Goal: Transaction & Acquisition: Purchase product/service

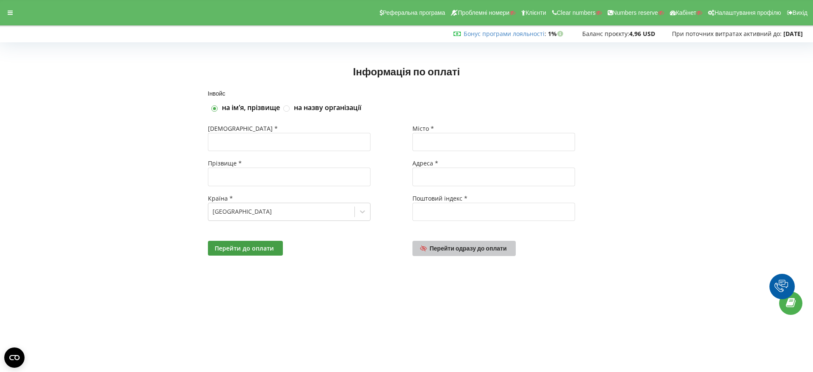
click at [467, 247] on span "Перейти одразу до оплати" at bounding box center [468, 248] width 77 height 7
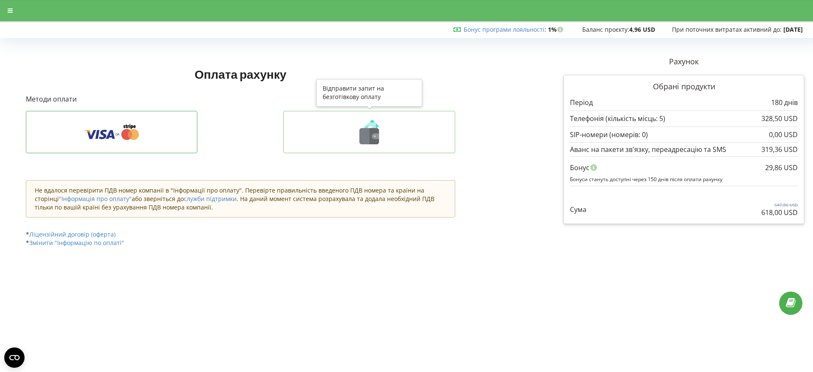
click at [375, 138] on icon at bounding box center [375, 136] width 7 height 6
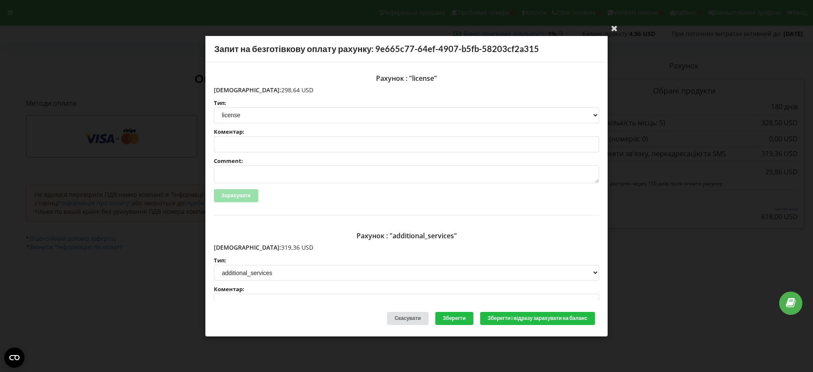
drag, startPoint x: 271, startPoint y: 90, endPoint x: 232, endPoint y: 89, distance: 38.5
click at [232, 89] on p "Сума: 298,64 USD" at bounding box center [406, 90] width 385 height 8
copy p "298,64 USD"
drag, startPoint x: 274, startPoint y: 249, endPoint x: 233, endPoint y: 246, distance: 40.7
click at [233, 246] on p "Сума: 319,36 USD" at bounding box center [406, 247] width 385 height 8
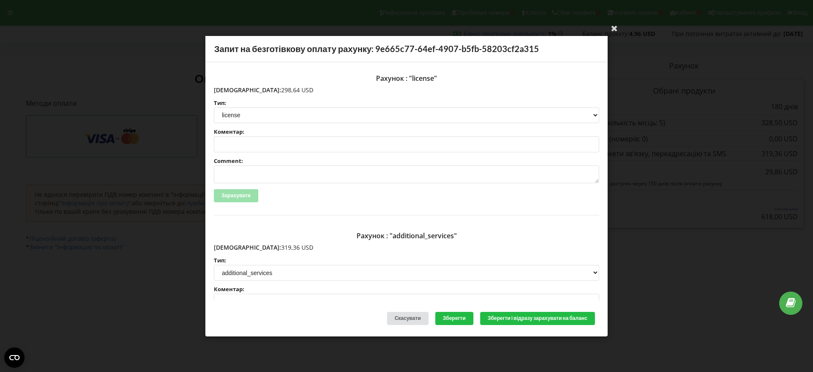
copy p "319,36 USD"
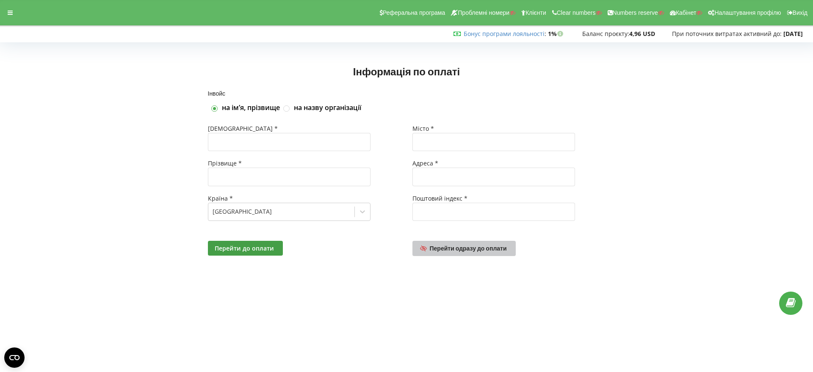
click at [480, 248] on span "Перейти одразу до оплати" at bounding box center [468, 248] width 77 height 7
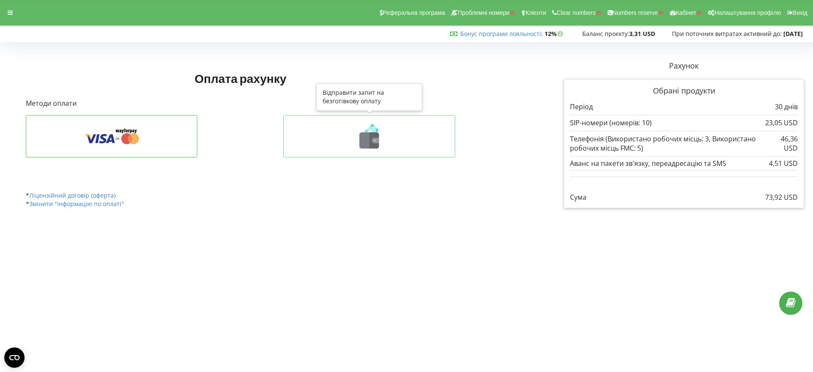
click at [375, 140] on icon at bounding box center [374, 140] width 1 height 1
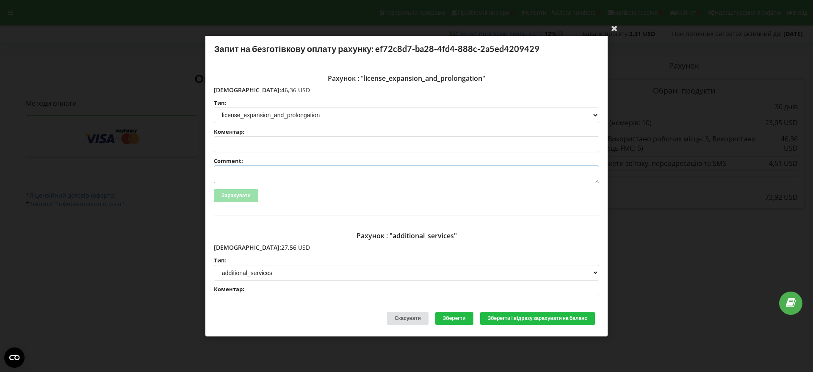
click at [252, 173] on textarea "Comment:" at bounding box center [406, 175] width 385 height 18
paste textarea "№R-06238 від 29.08.2025"
type textarea "Счет №R-06238 від 29.08.2025 на ТОВ АСС"
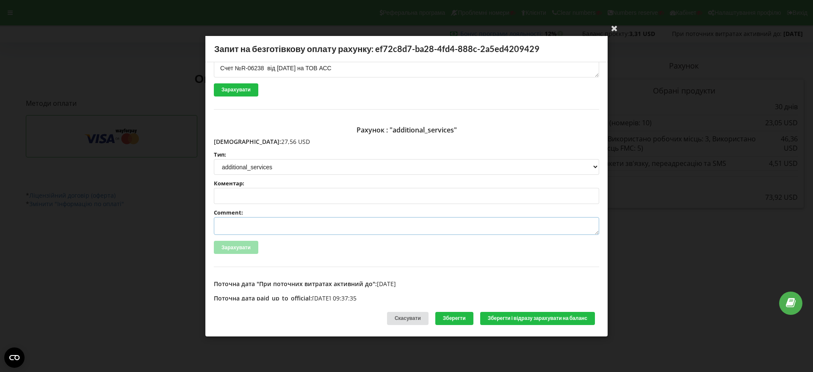
click at [239, 228] on textarea "Comment:" at bounding box center [406, 226] width 385 height 18
paste textarea "№R-06239 від 29.08.2025"
type textarea "Счет №R-06239 від 29.08.2025 на ТОВ АСС"
click at [528, 318] on button "Зберегти і відразу зарахувати на баланс" at bounding box center [537, 318] width 115 height 13
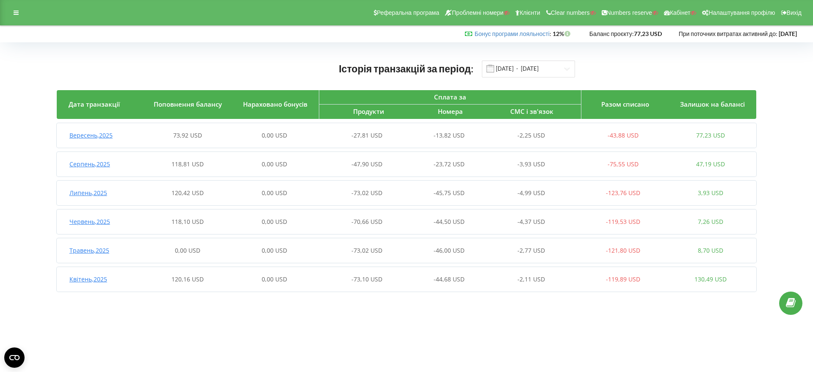
click at [90, 138] on span "Вересень , 2025" at bounding box center [90, 135] width 43 height 8
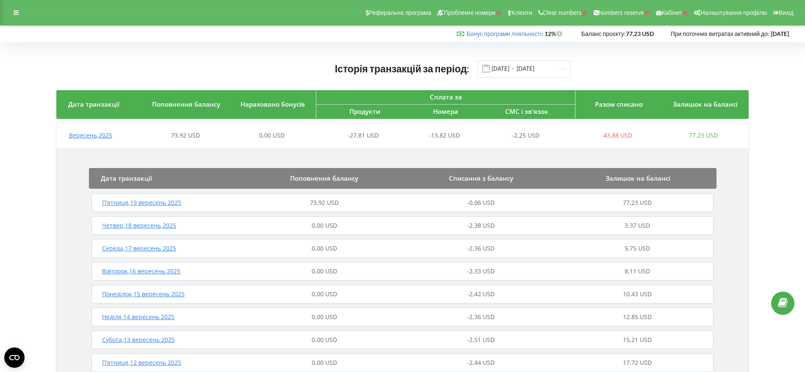
click at [157, 203] on span "П’ятниця , 19 вересень 2025" at bounding box center [141, 203] width 79 height 8
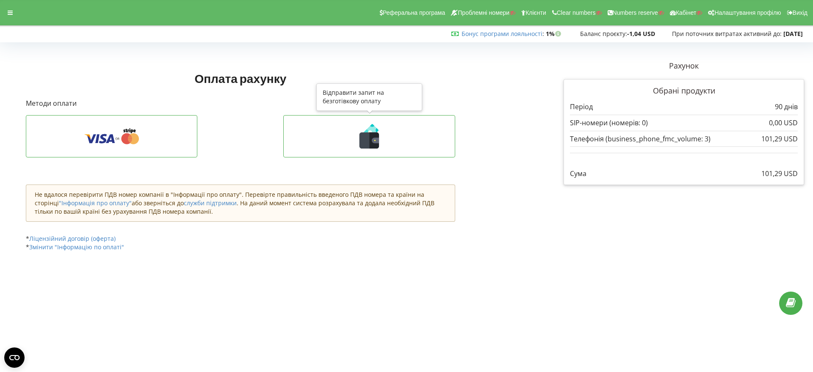
click at [360, 136] on icon at bounding box center [369, 141] width 19 height 16
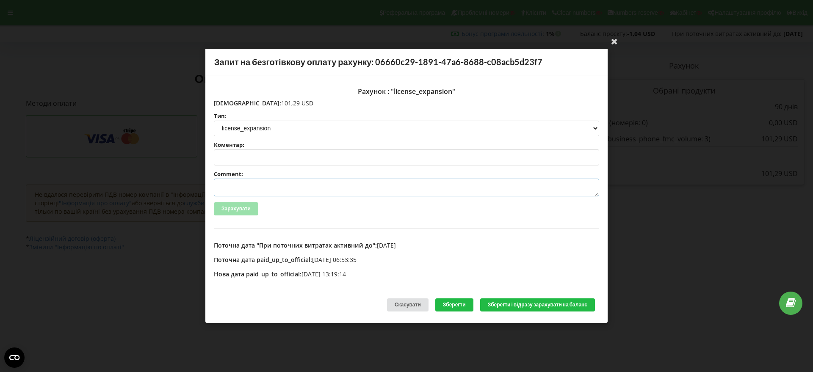
click at [243, 187] on textarea "Comment:" at bounding box center [406, 188] width 385 height 18
paste textarea "№R-05911 від 19.08.2025"
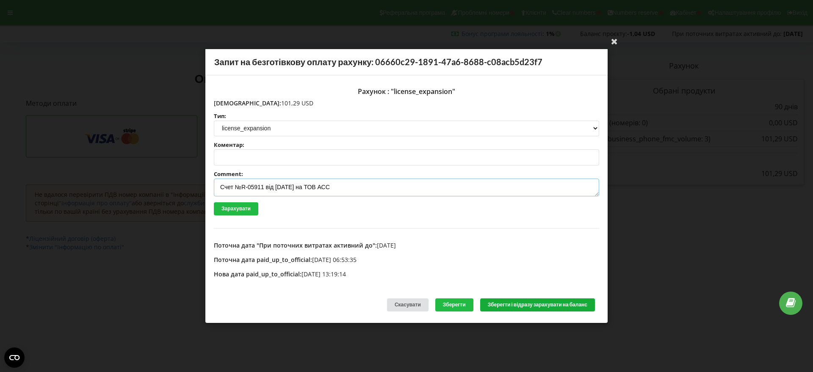
type textarea "Счет №R-05911 від 19.08.2025 на ТОВ АСС"
drag, startPoint x: 533, startPoint y: 307, endPoint x: 539, endPoint y: 308, distance: 6.1
click at [533, 306] on button "Зберегти і відразу зарахувати на баланс" at bounding box center [537, 305] width 115 height 13
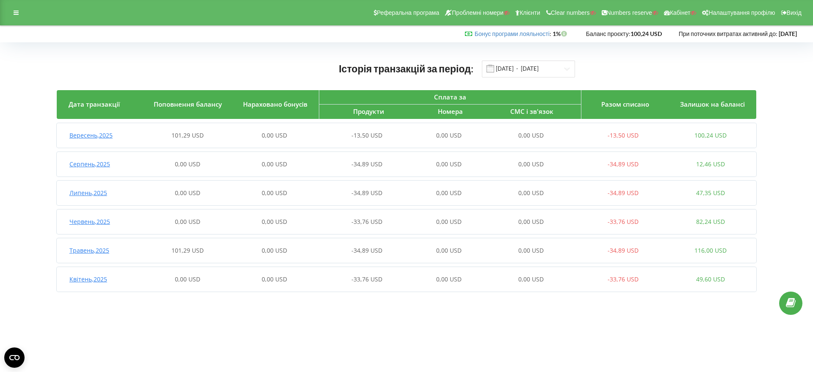
click at [92, 133] on span "Вересень , 2025" at bounding box center [90, 135] width 43 height 8
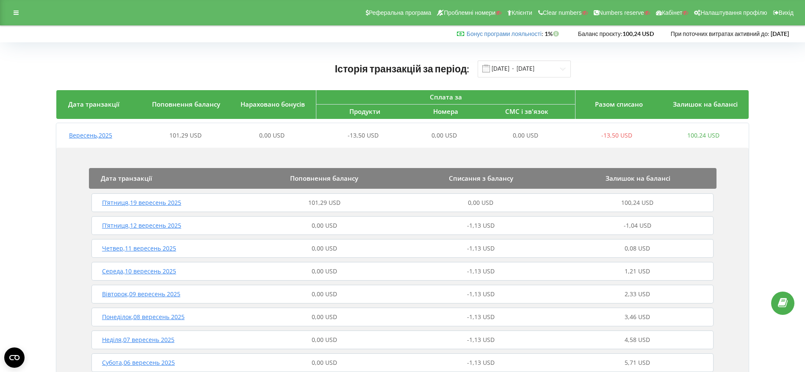
click at [159, 202] on span "П’ятниця , 19 вересень 2025" at bounding box center [141, 203] width 79 height 8
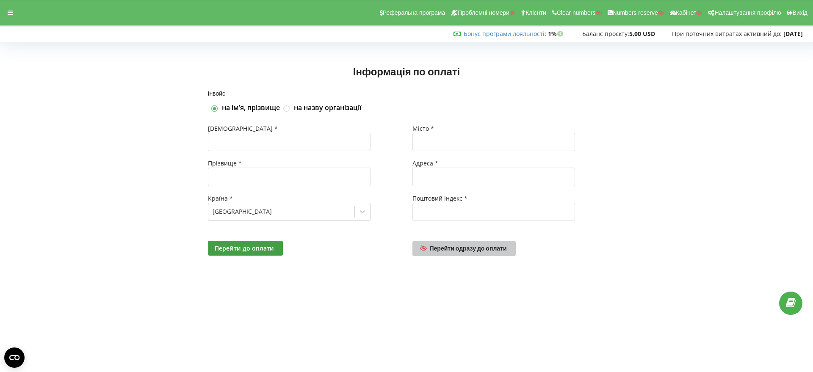
click at [461, 247] on span "Перейти одразу до оплати" at bounding box center [468, 248] width 77 height 7
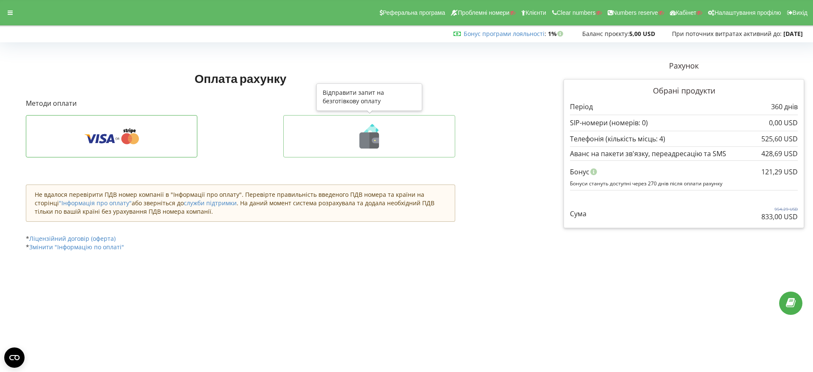
click at [364, 147] on icon at bounding box center [369, 141] width 19 height 16
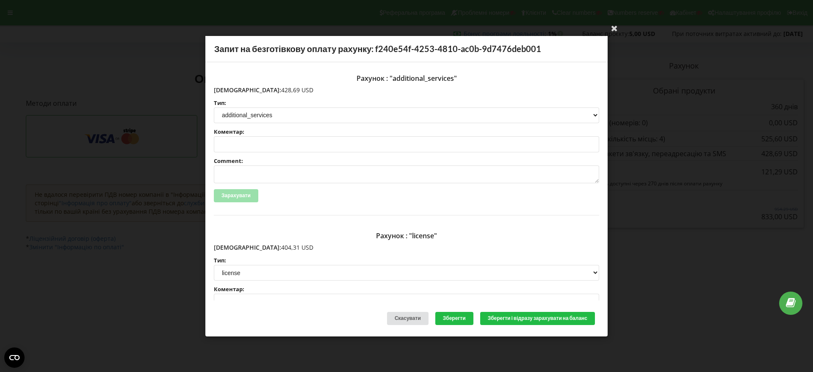
drag, startPoint x: 271, startPoint y: 91, endPoint x: 233, endPoint y: 90, distance: 38.1
click at [233, 90] on p "Сума: 428,69 USD" at bounding box center [406, 90] width 385 height 8
copy p "428,69 USD"
drag, startPoint x: 272, startPoint y: 247, endPoint x: 239, endPoint y: 244, distance: 33.2
click at [233, 243] on p "Сума: 404,31 USD" at bounding box center [406, 247] width 385 height 8
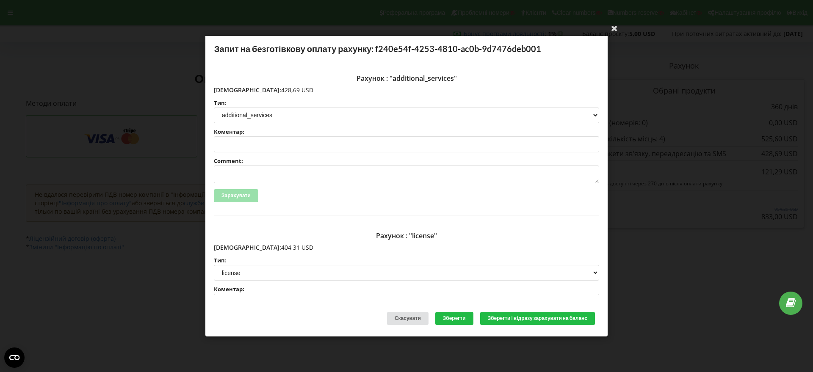
copy p "404,31 USD"
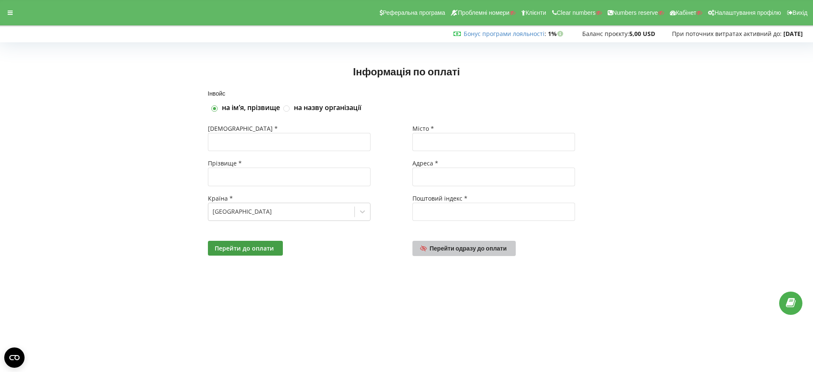
click at [475, 250] on span "Перейти одразу до оплати" at bounding box center [468, 248] width 77 height 7
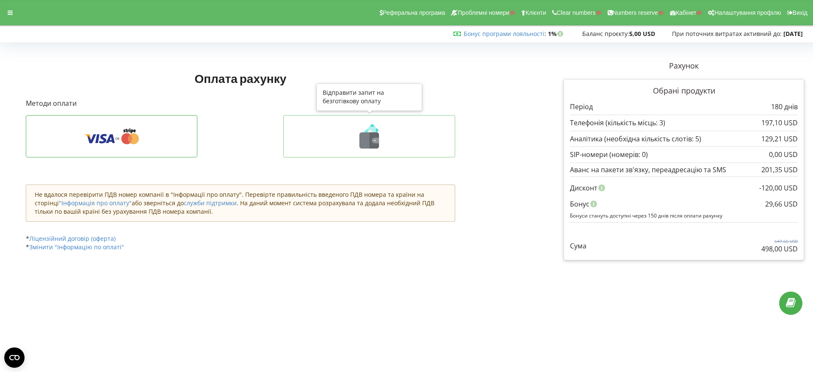
click at [378, 139] on icon at bounding box center [375, 141] width 7 height 6
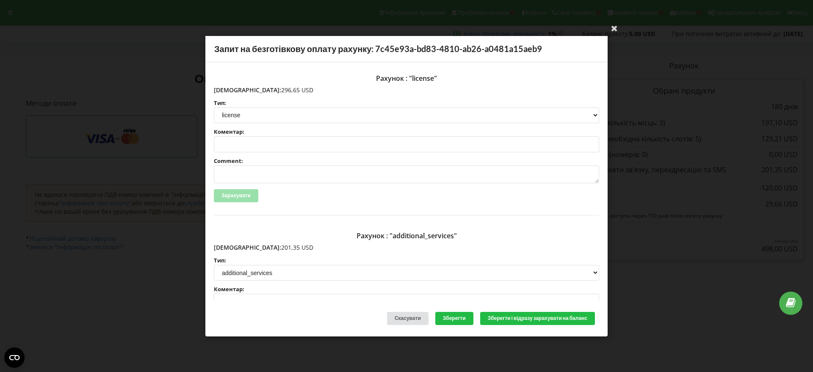
drag, startPoint x: 271, startPoint y: 91, endPoint x: 232, endPoint y: 91, distance: 39.0
click at [232, 91] on p "[DEMOGRAPHIC_DATA]: 296,65 USD" at bounding box center [406, 90] width 385 height 8
copy p "296,65 USD"
drag, startPoint x: 270, startPoint y: 247, endPoint x: 233, endPoint y: 247, distance: 37.3
click at [233, 247] on p "[DEMOGRAPHIC_DATA]: 201,35 USD" at bounding box center [406, 247] width 385 height 8
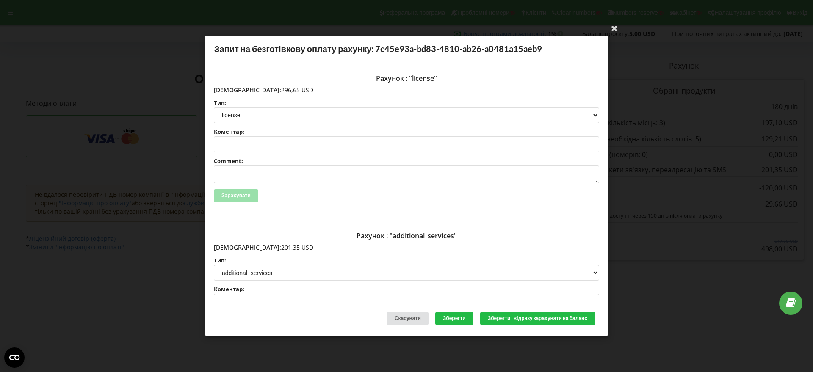
copy p "201,35 USD"
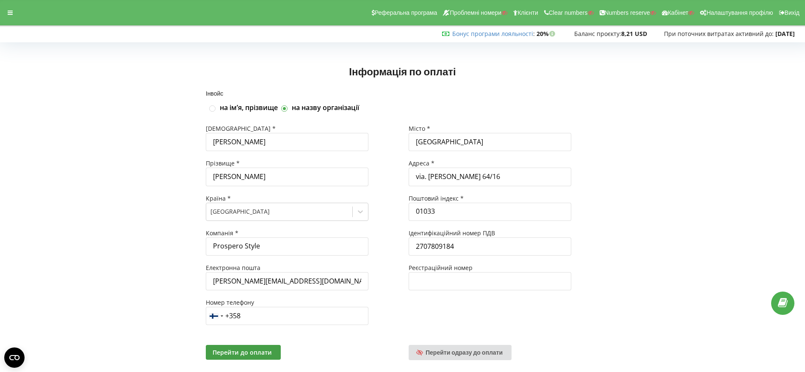
scroll to position [18, 0]
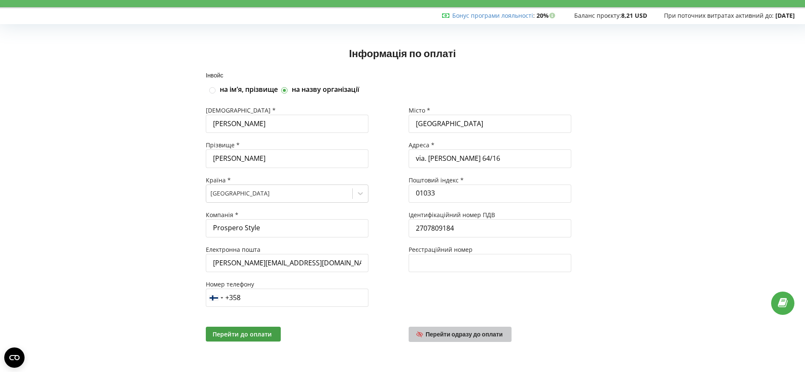
click at [479, 334] on span "Перейти одразу до оплати" at bounding box center [464, 334] width 77 height 7
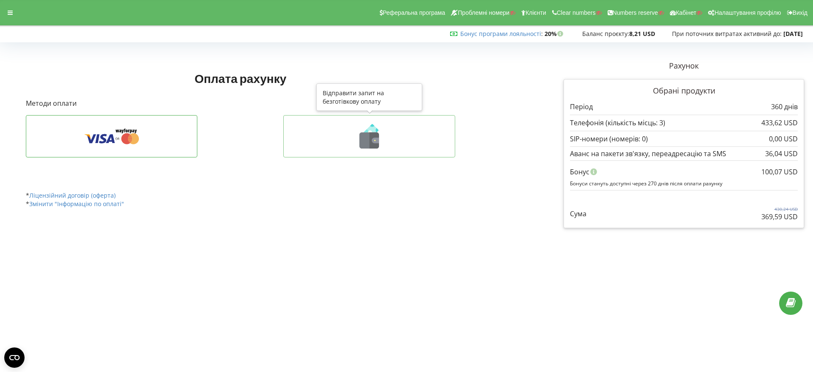
click at [374, 139] on icon at bounding box center [375, 141] width 7 height 6
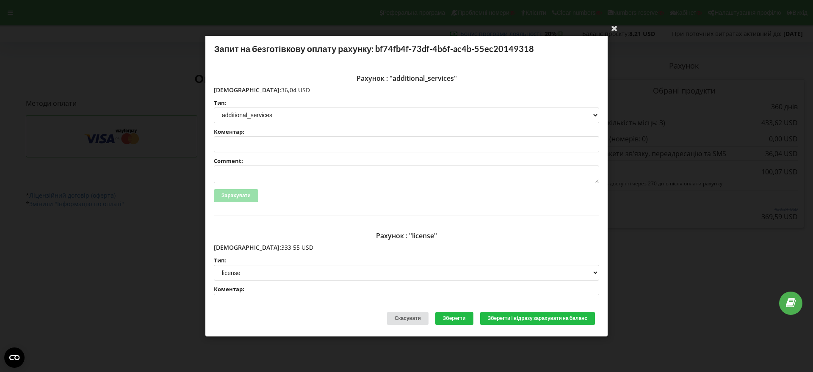
scroll to position [53, 0]
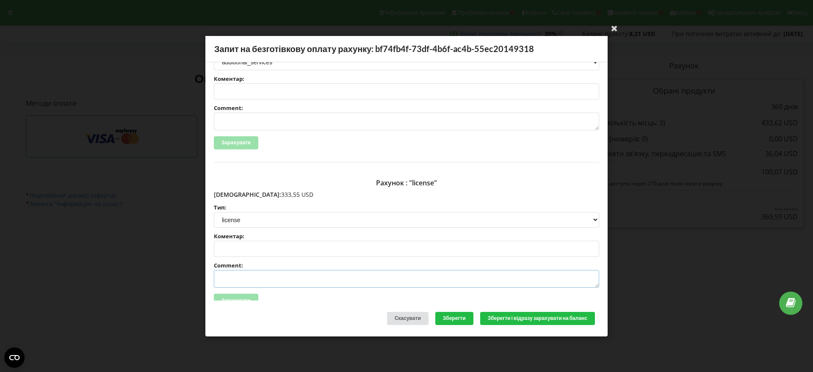
click at [251, 278] on textarea "Comment:" at bounding box center [406, 279] width 385 height 18
paste textarea "№R-07273 від [DATE]"
type textarea "Счет №R-07273 від 19.09.2025 на ТОВ АСС"
click at [243, 119] on textarea "Comment:" at bounding box center [406, 122] width 385 height 18
paste textarea "№R-07274 від 19.09.2025"
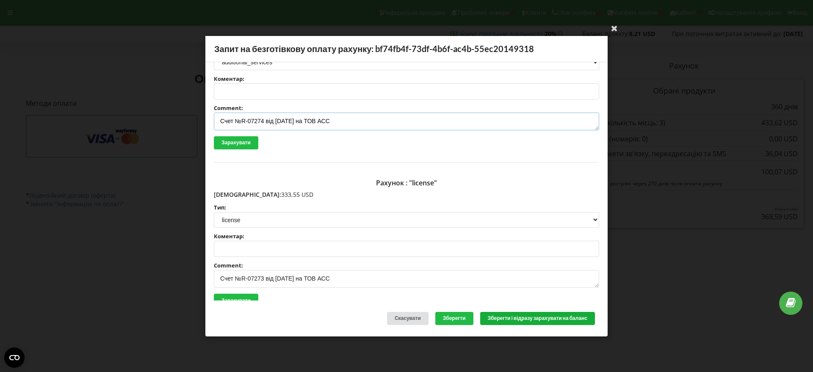
type textarea "Счет №R-07274 від 19.09.2025 на ТОВ АСС"
click at [538, 318] on button "Зберегти і відразу зарахувати на баланс" at bounding box center [537, 318] width 115 height 13
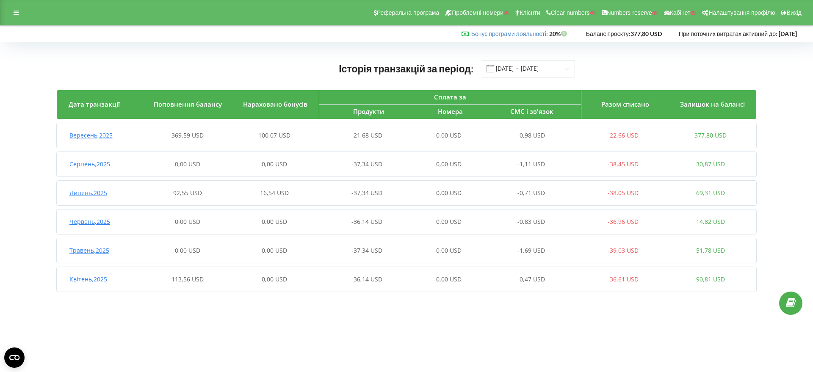
click at [99, 134] on span "Вересень , 2025" at bounding box center [90, 135] width 43 height 8
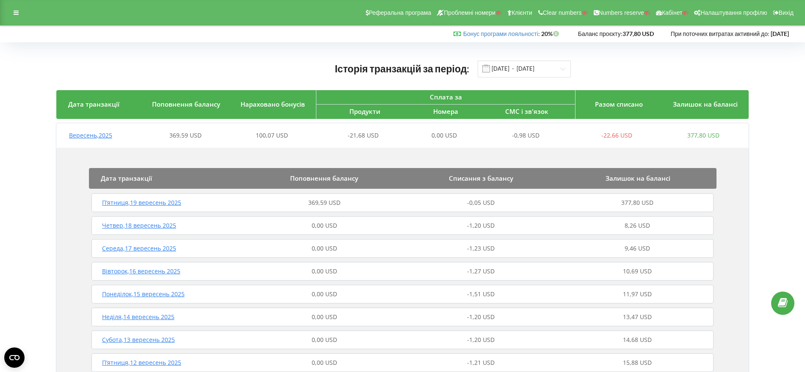
click at [166, 205] on span "П’ятниця , 19 вересень 2025" at bounding box center [141, 203] width 79 height 8
